Goal: Navigation & Orientation: Find specific page/section

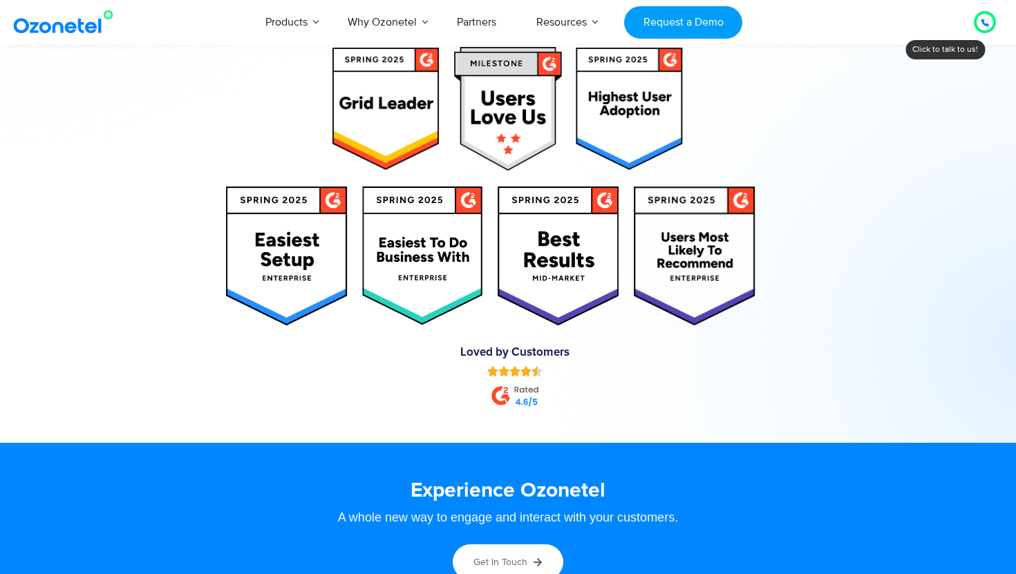
scroll to position [7551, 0]
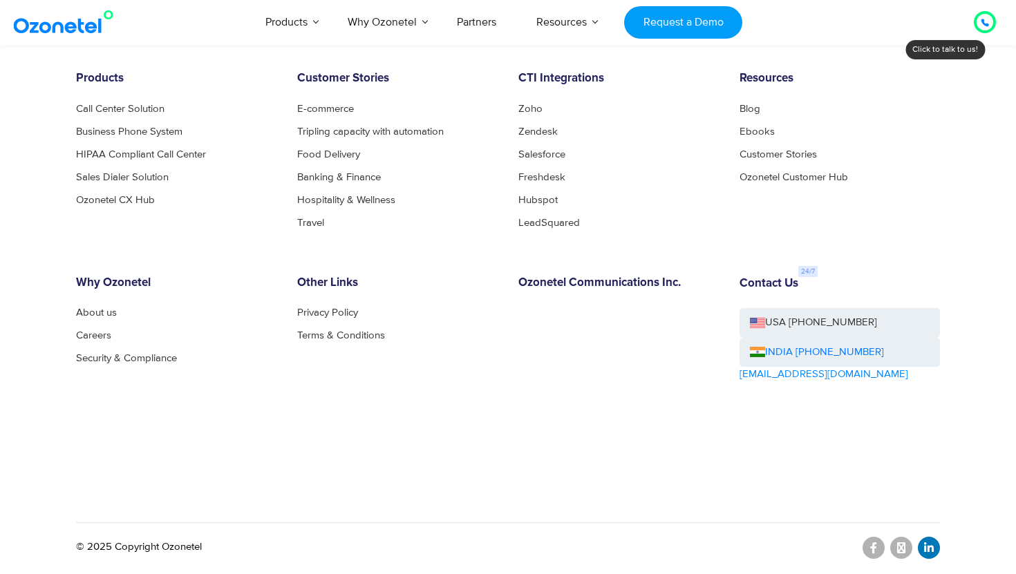
click at [936, 549] on link at bounding box center [929, 548] width 22 height 22
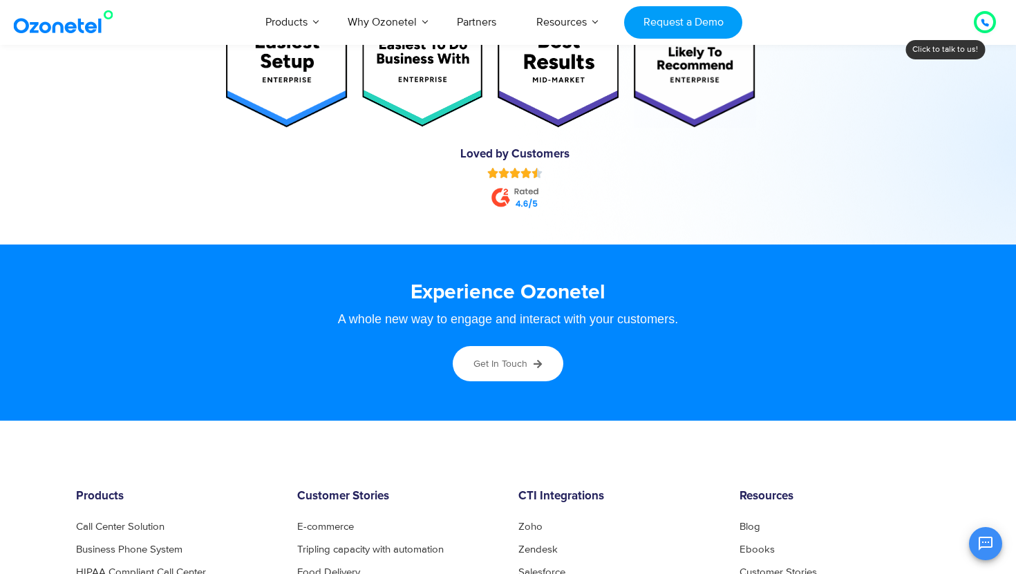
scroll to position [7551, 0]
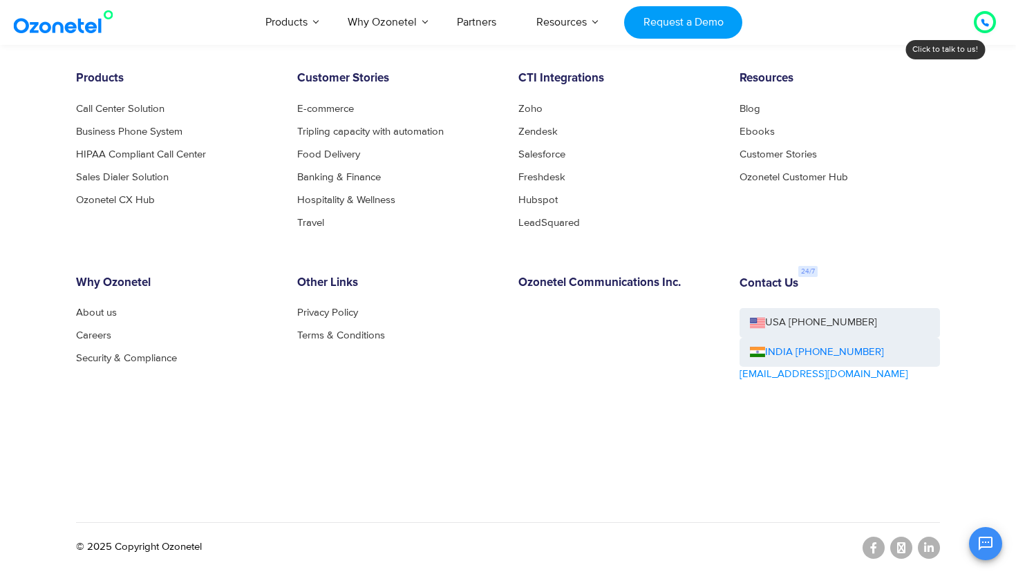
click at [927, 547] on div "OK Ozonetel Bot Ozonetel recognized as a Leader by G2 for CCAAS ​ 0" at bounding box center [853, 542] width 299 height 37
click at [932, 552] on div "OK Ozonetel Bot Ozonetel recognized as a Leader by G2 for CCAAS ​ 0" at bounding box center [853, 542] width 299 height 37
click at [926, 549] on div "OK Ozonetel Bot Ozonetel recognized as a Leader by G2 for CCAAS ​ 0" at bounding box center [853, 542] width 299 height 37
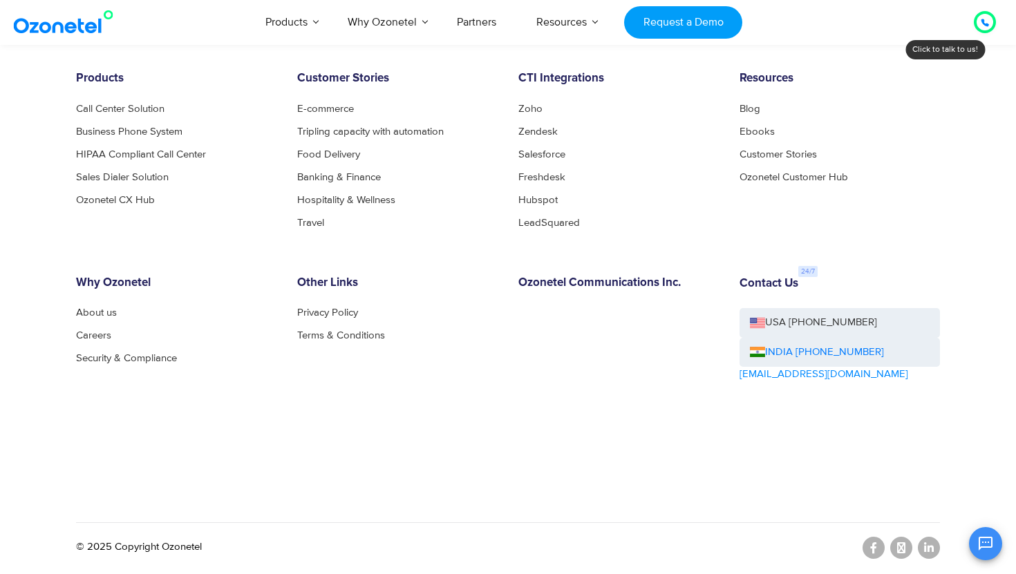
click at [926, 549] on div "OK Ozonetel Bot Ozonetel recognized as a Leader by G2 for CCAAS ​ 0" at bounding box center [853, 542] width 299 height 37
drag, startPoint x: 926, startPoint y: 549, endPoint x: 911, endPoint y: 440, distance: 109.6
click at [926, 548] on div "OK Ozonetel Bot Ozonetel recognized as a Leader by G2 for CCAAS ​ 0" at bounding box center [853, 542] width 299 height 37
click at [927, 549] on div "OK Ozonetel Bot Ozonetel recognized as a Leader by G2 for CCAAS ​ 0" at bounding box center [853, 542] width 299 height 37
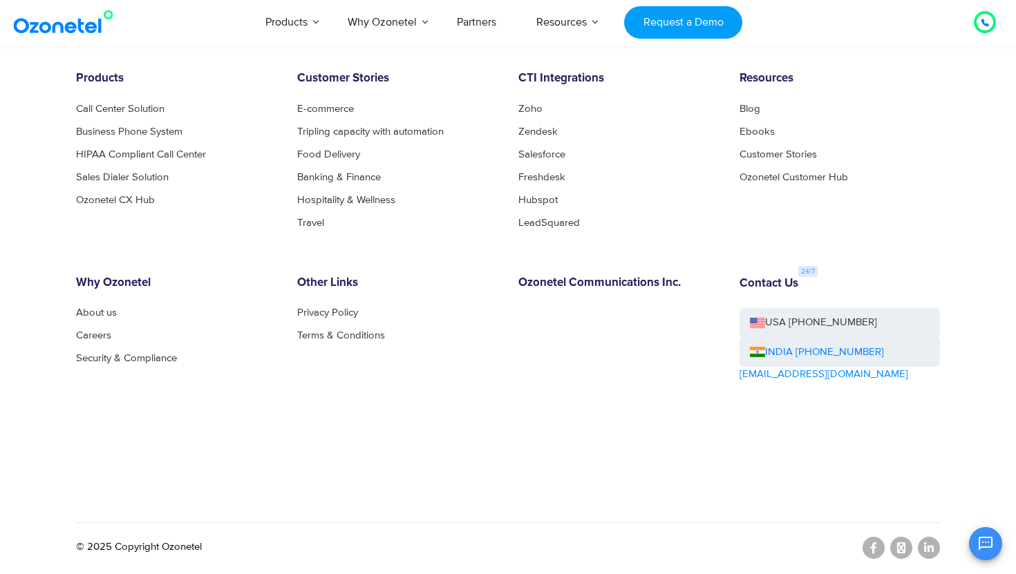
click at [927, 549] on div "OK Ozonetel Bot Ozonetel recognized as a Leader by G2 for CCAAS ​ 0" at bounding box center [853, 542] width 299 height 37
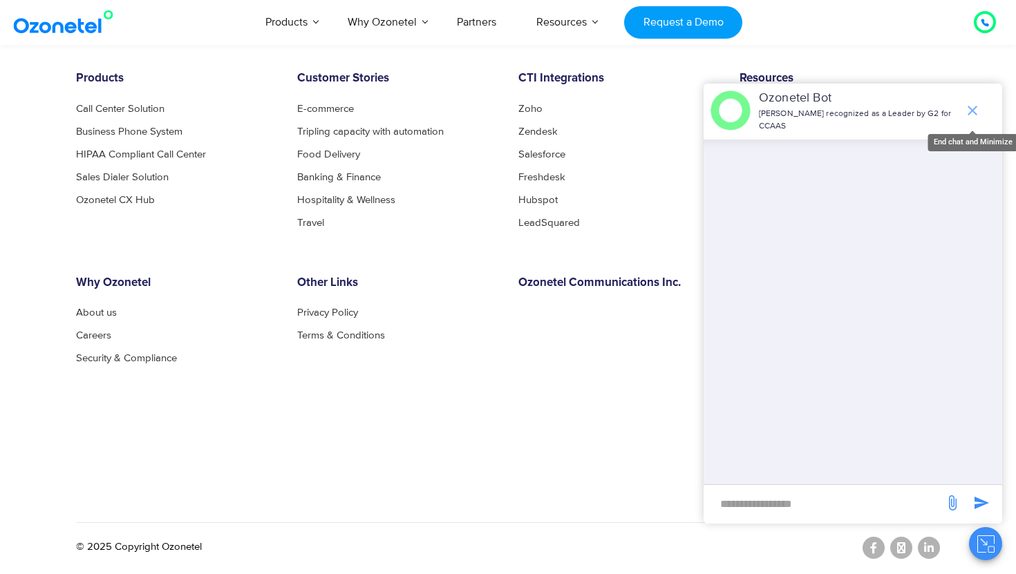
click at [970, 117] on icon "end chat or minimize" at bounding box center [972, 110] width 17 height 17
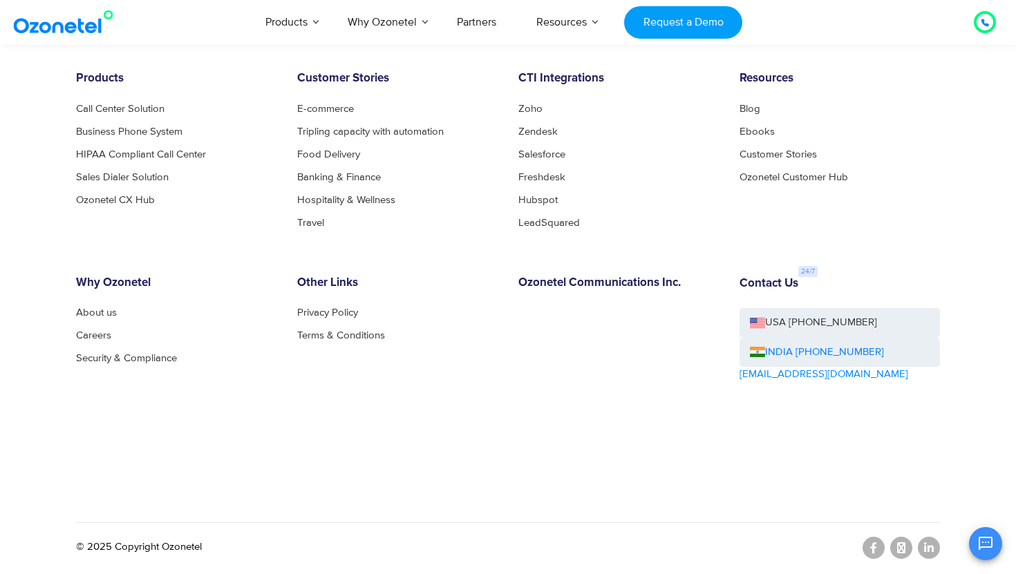
click at [927, 549] on div "OK Ozonetel Bot Ozonetel recognized as a Leader by G2 for CCAAS Chat Disconnect…" at bounding box center [853, 542] width 299 height 37
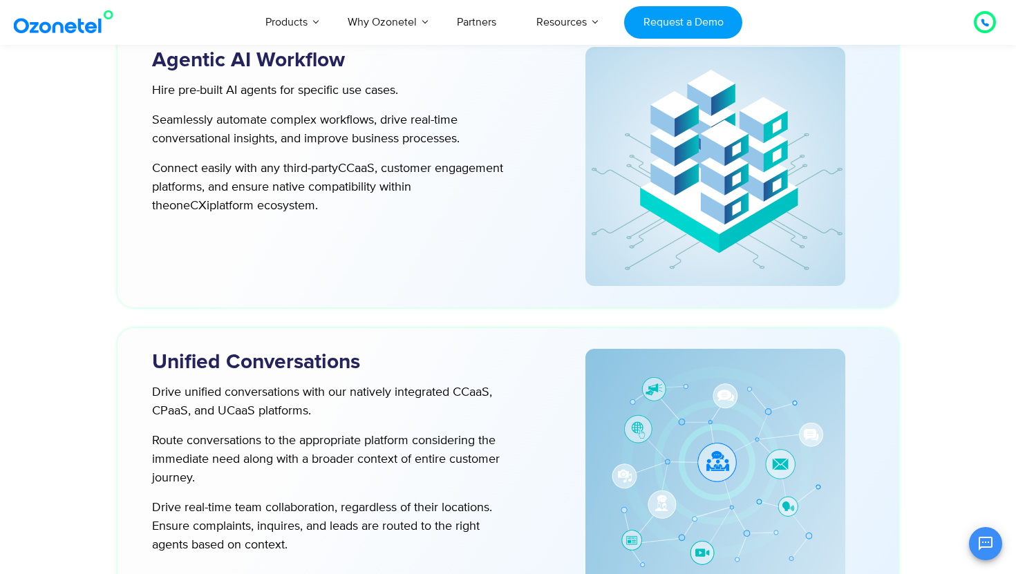
scroll to position [3316, 0]
